Goal: Transaction & Acquisition: Purchase product/service

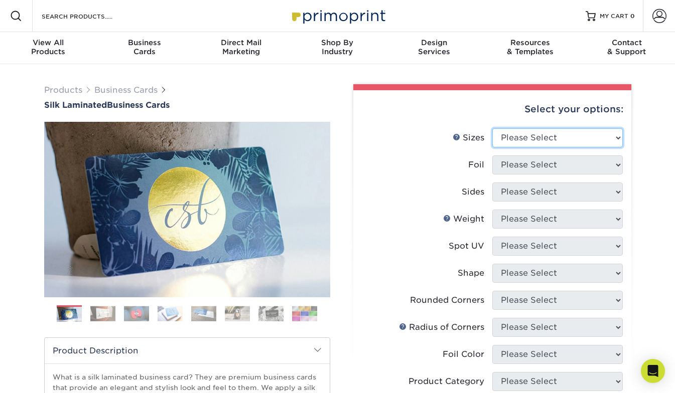
click at [573, 137] on select "Please Select 1.5" x 3.5" - Mini 1.75" x 3.5" - Mini 2" x 2" - Square 2" x 3" -…" at bounding box center [557, 137] width 130 height 19
click at [492, 128] on select "Please Select 1.5" x 3.5" - Mini 1.75" x 3.5" - Mini 2" x 2" - Square 2" x 3" -…" at bounding box center [557, 137] width 130 height 19
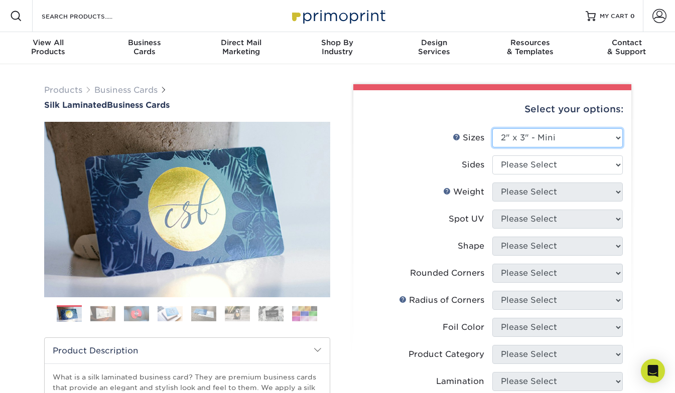
click at [568, 132] on select "Please Select 1.5" x 3.5" - Mini 1.75" x 3.5" - Mini 2" x 2" - Square 2" x 3" -…" at bounding box center [557, 137] width 130 height 19
select select "2.00x3.50"
click at [492, 128] on select "Please Select 1.5" x 3.5" - Mini 1.75" x 3.5" - Mini 2" x 2" - Square 2" x 3" -…" at bounding box center [557, 137] width 130 height 19
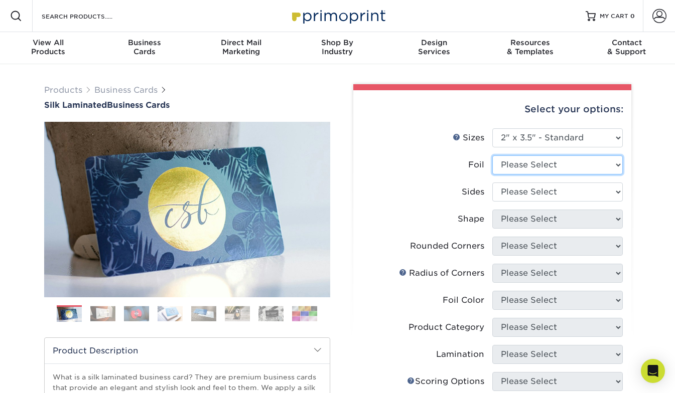
click at [561, 166] on select "Please Select Yes No" at bounding box center [557, 165] width 130 height 19
select select "1"
click at [492, 156] on select "Please Select Yes No" at bounding box center [557, 165] width 130 height 19
click at [556, 193] on select "Please Select Print Both Sides - Foil Both Sides Print Both Sides - Foil Front …" at bounding box center [557, 192] width 130 height 19
select select "a75ac2f1-9911-48d6-841d-245b5ac08f27"
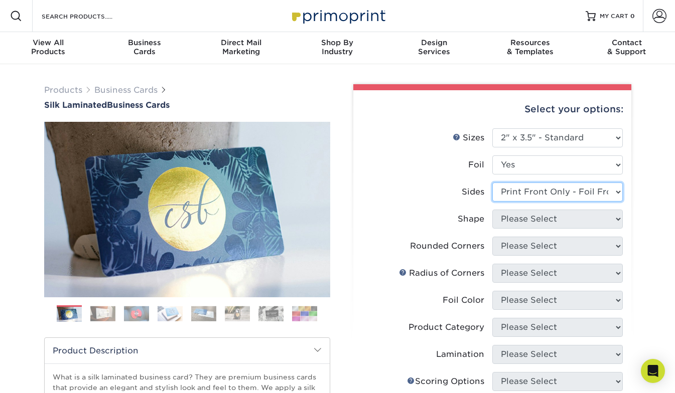
click at [492, 183] on select "Please Select Print Both Sides - Foil Both Sides Print Both Sides - Foil Front …" at bounding box center [557, 192] width 130 height 19
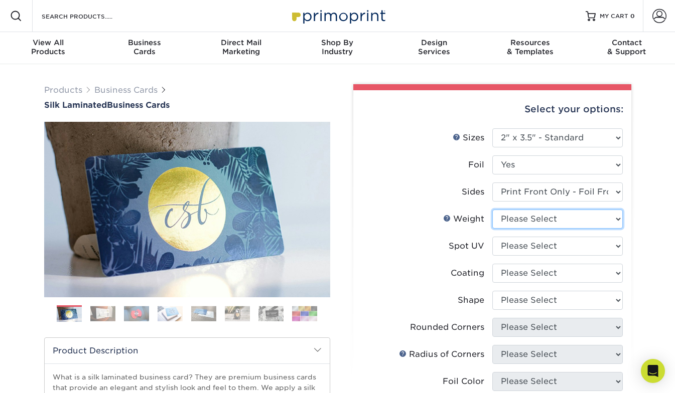
click at [552, 224] on select "Please Select 16PT" at bounding box center [557, 219] width 130 height 19
select select "16PT"
click at [492, 210] on select "Please Select 16PT" at bounding box center [557, 219] width 130 height 19
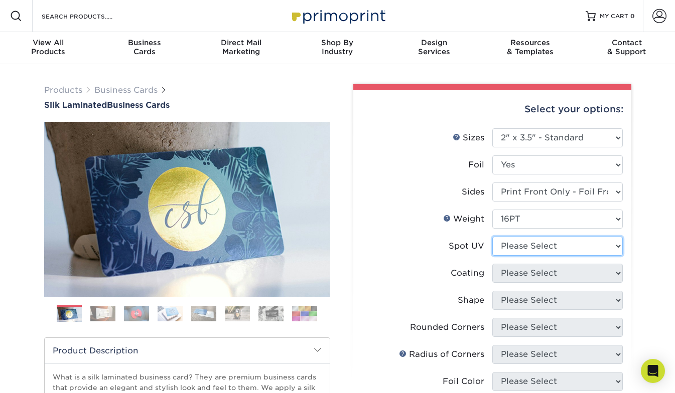
click at [549, 245] on select "Please Select No Spot UV Front Only" at bounding box center [557, 246] width 130 height 19
select select "3"
click at [492, 237] on select "Please Select No Spot UV Front Only" at bounding box center [557, 246] width 130 height 19
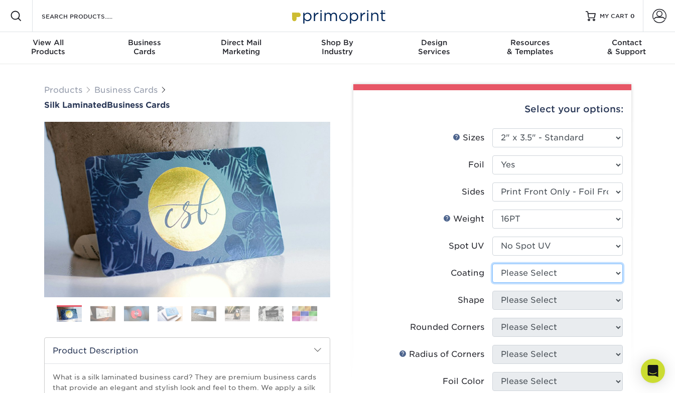
click at [544, 271] on select at bounding box center [557, 273] width 130 height 19
select select "3e7618de-abca-4bda-9f97-8b9129e913d8"
click at [492, 264] on select at bounding box center [557, 273] width 130 height 19
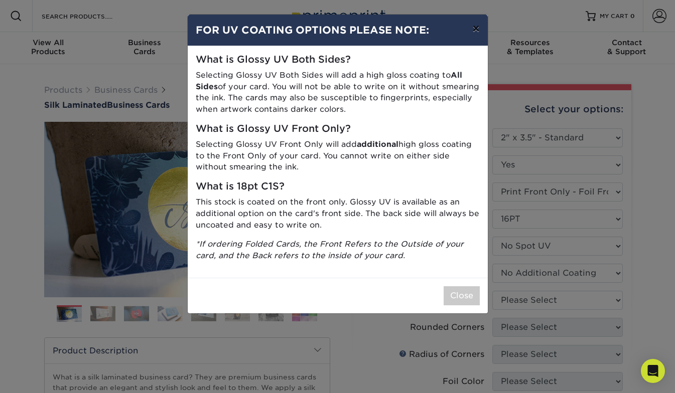
click at [476, 30] on button "×" at bounding box center [475, 29] width 23 height 28
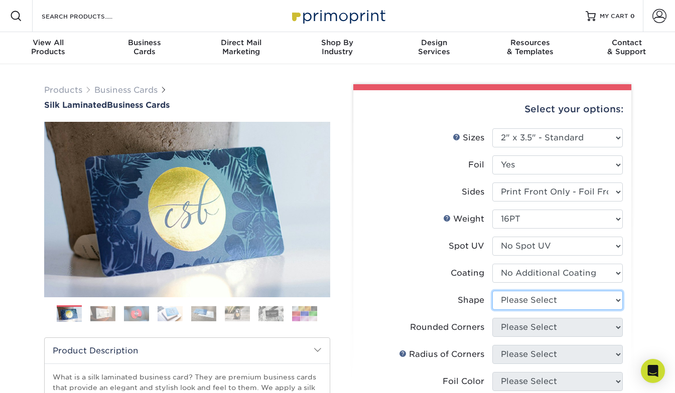
click at [530, 296] on select "Please Select Standard" at bounding box center [557, 300] width 130 height 19
select select "standard"
click at [492, 291] on select "Please Select Standard" at bounding box center [557, 300] width 130 height 19
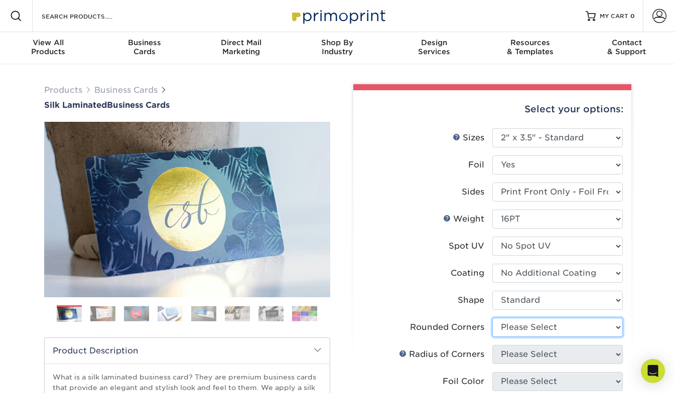
click at [525, 329] on select "Please Select Yes - Round 2 Corners Yes - Round 4 Corners No" at bounding box center [557, 327] width 130 height 19
click at [492, 318] on select "Please Select Yes - Round 2 Corners Yes - Round 4 Corners No" at bounding box center [557, 327] width 130 height 19
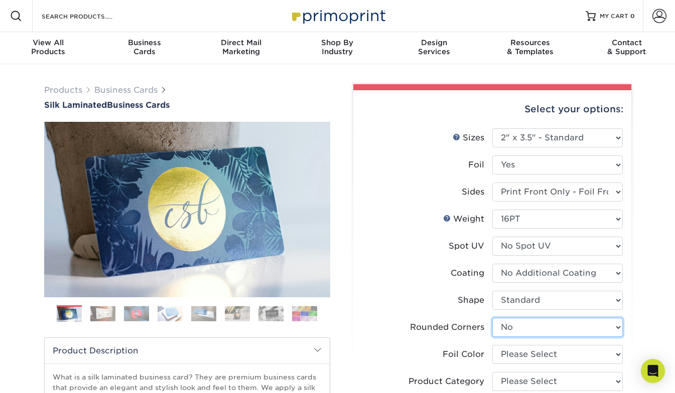
click at [525, 324] on select "Please Select Yes - Round 2 Corners Yes - Round 4 Corners No" at bounding box center [557, 327] width 130 height 19
select select "7672df9e-0e0a-464d-8e1f-920c575e4da3"
click at [492, 318] on select "Please Select Yes - Round 2 Corners Yes - Round 4 Corners No" at bounding box center [557, 327] width 130 height 19
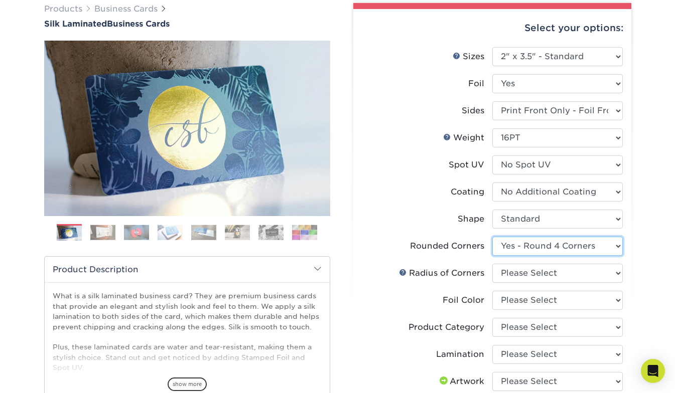
scroll to position [86, 0]
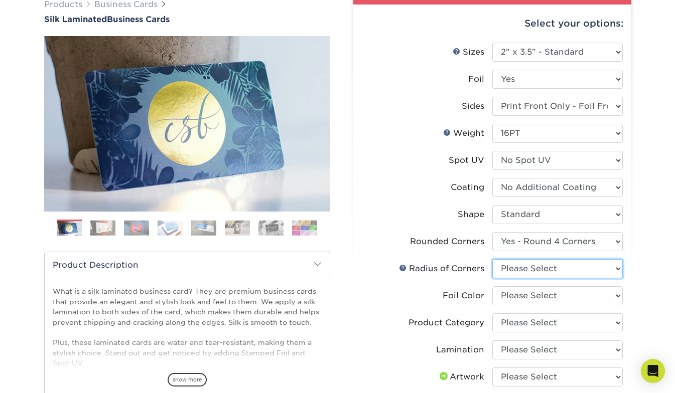
click at [535, 277] on select "Please Select Rounded 1/8" Rounded 1/4"" at bounding box center [557, 268] width 130 height 19
select select "589680c7-ee9a-431b-9d12-d7aeb1386a97"
click at [492, 259] on select "Please Select Rounded 1/8" Rounded 1/4"" at bounding box center [557, 268] width 130 height 19
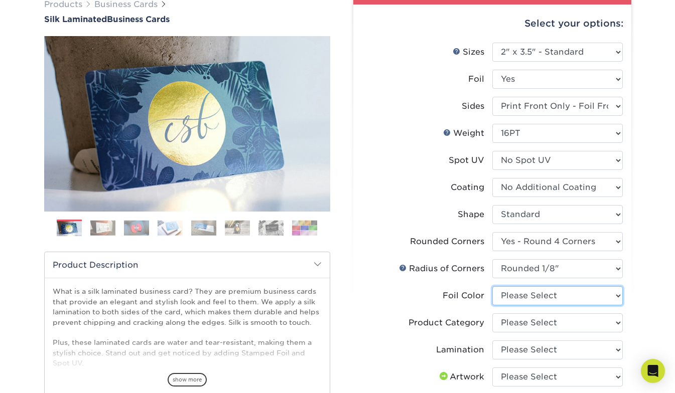
click at [534, 295] on select "Please Select Silver Foil Black Foil Blue Foil Copper Foil Gold Foil Red Foil R…" at bounding box center [557, 295] width 130 height 19
select select "0f01133c-0ff0-451e-ba4e-12f7b4531a1f"
click at [492, 286] on select "Please Select Silver Foil Black Foil Blue Foil Copper Foil Gold Foil Red Foil R…" at bounding box center [557, 295] width 130 height 19
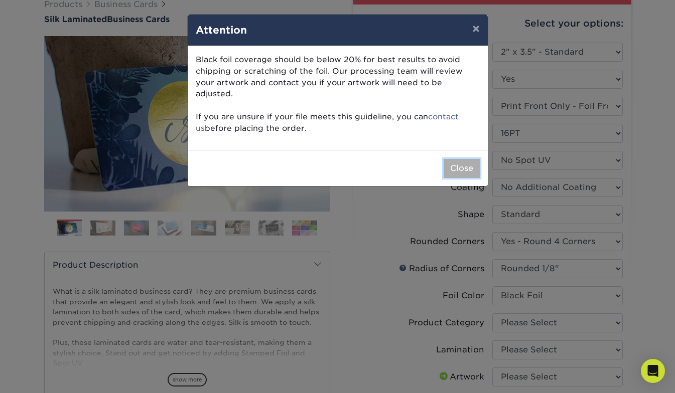
click at [455, 159] on button "Close" at bounding box center [461, 168] width 36 height 19
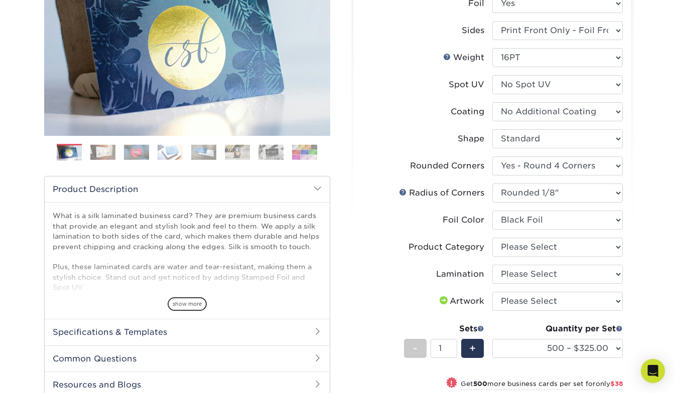
scroll to position [165, 0]
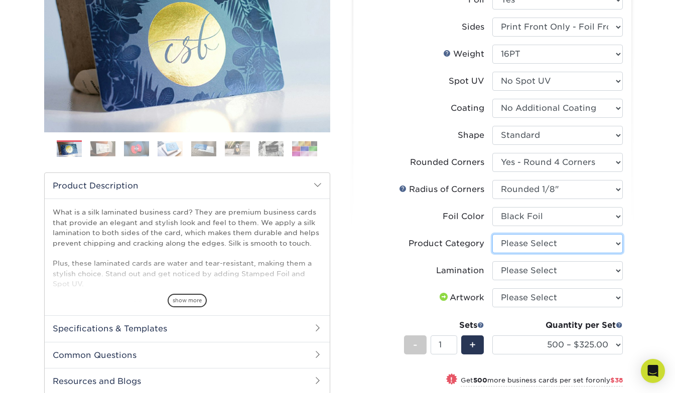
click at [523, 241] on select "Please Select Business Cards" at bounding box center [557, 243] width 130 height 19
select select "3b5148f1-0588-4f88-a218-97bcfdce65c1"
click at [492, 234] on select "Please Select Business Cards" at bounding box center [557, 243] width 130 height 19
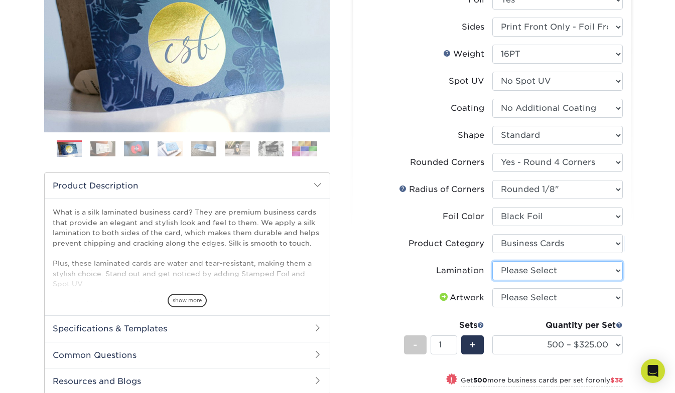
click at [517, 268] on select "Please Select Silk" at bounding box center [557, 270] width 130 height 19
select select "ccacb42f-45f7-42d3-bbd3-7c8421cf37f0"
click at [492, 261] on select "Please Select Silk" at bounding box center [557, 270] width 130 height 19
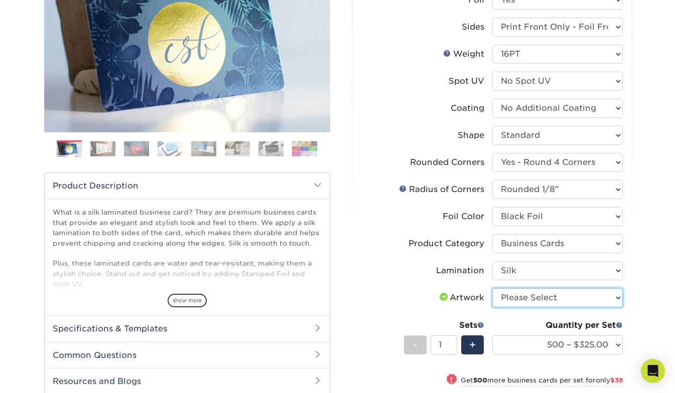
click at [516, 299] on select "Please Select I will upload files I need a design - $100" at bounding box center [557, 297] width 130 height 19
select select "upload"
click at [492, 288] on select "Please Select I will upload files I need a design - $100" at bounding box center [557, 297] width 130 height 19
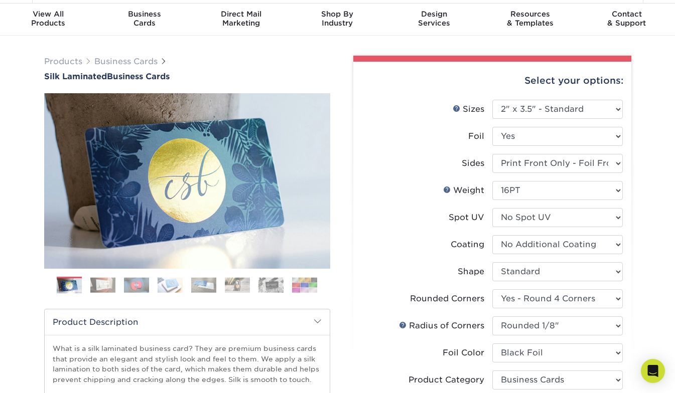
scroll to position [0, 0]
